Goal: Navigation & Orientation: Find specific page/section

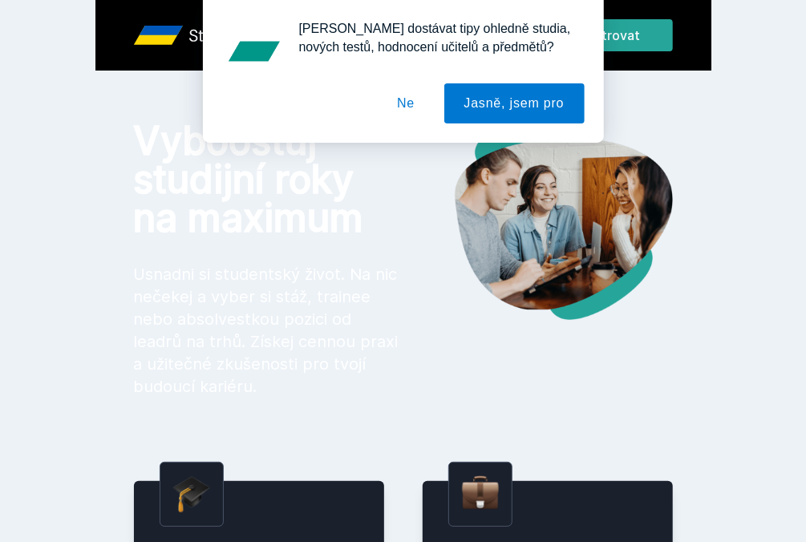
click at [405, 99] on button "Ne" at bounding box center [406, 103] width 58 height 40
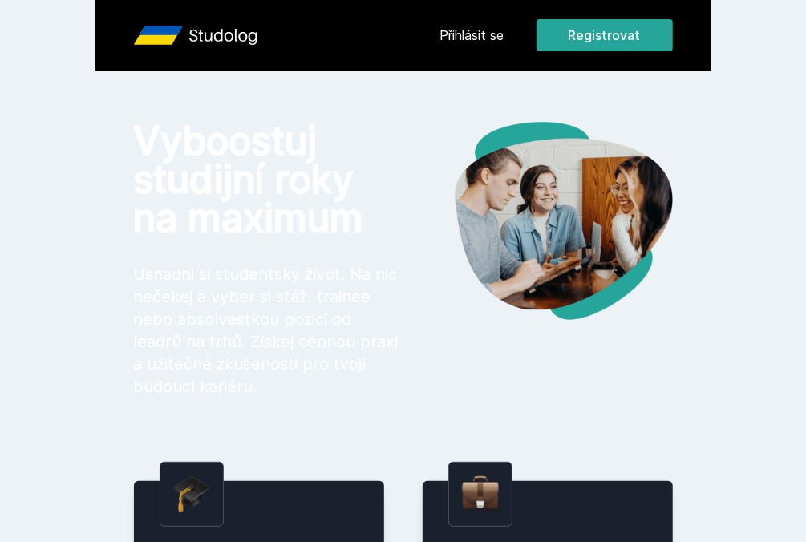
click at [487, 34] on link "Přihlásit se" at bounding box center [472, 35] width 64 height 19
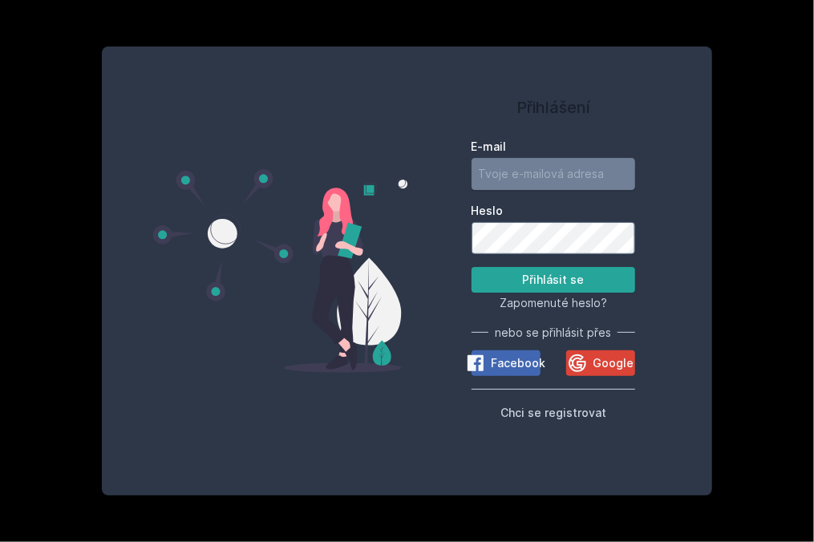
click at [540, 189] on input "E-mail" at bounding box center [553, 174] width 164 height 32
type input "[EMAIL_ADDRESS][DOMAIN_NAME]"
click at [526, 281] on button "Přihlásit se" at bounding box center [553, 280] width 164 height 26
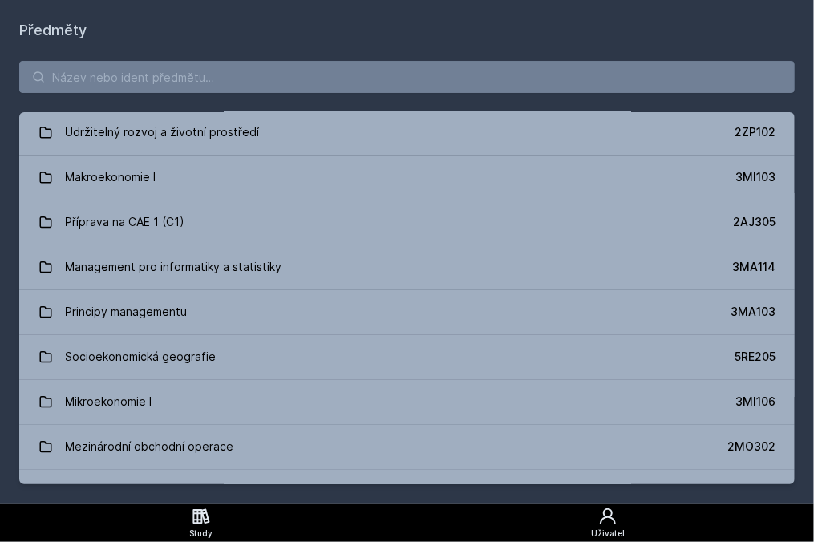
scroll to position [1754, 0]
click at [599, 518] on icon at bounding box center [607, 516] width 19 height 19
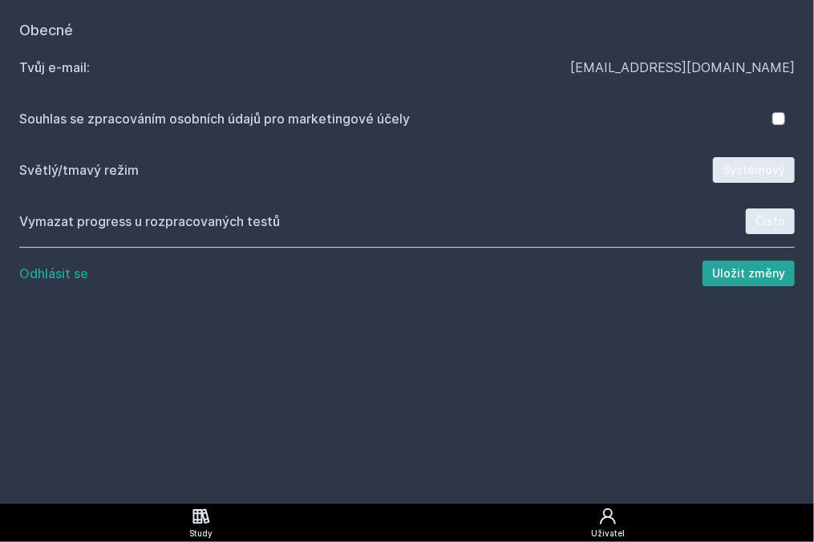
click at [209, 510] on icon at bounding box center [201, 516] width 19 height 19
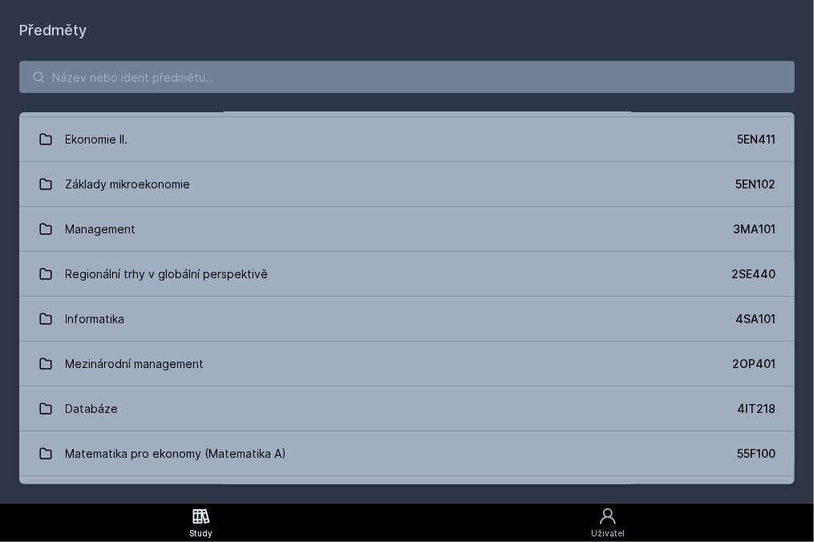
scroll to position [670, 0]
